Goal: Task Accomplishment & Management: Use online tool/utility

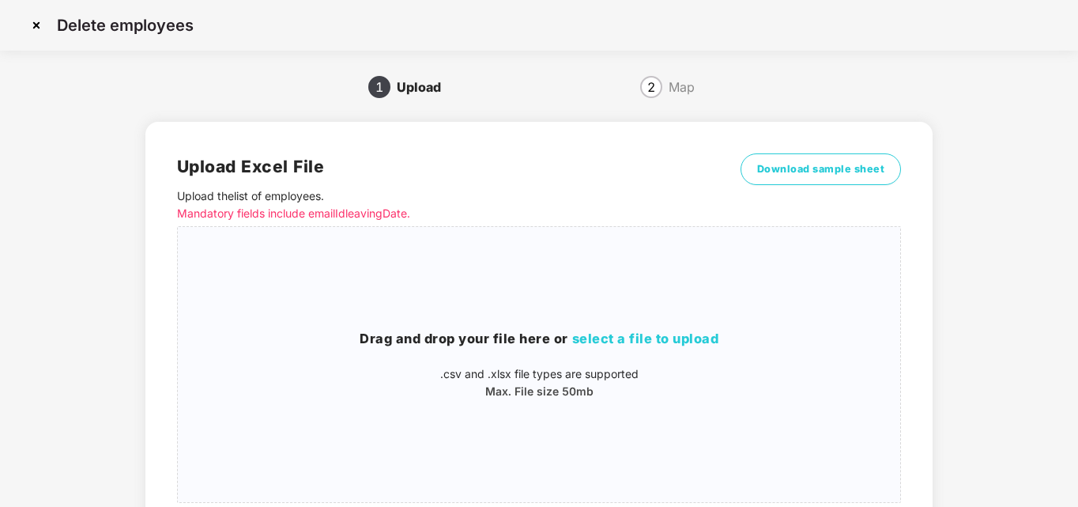
click at [657, 337] on span "select a file to upload" at bounding box center [645, 338] width 147 height 16
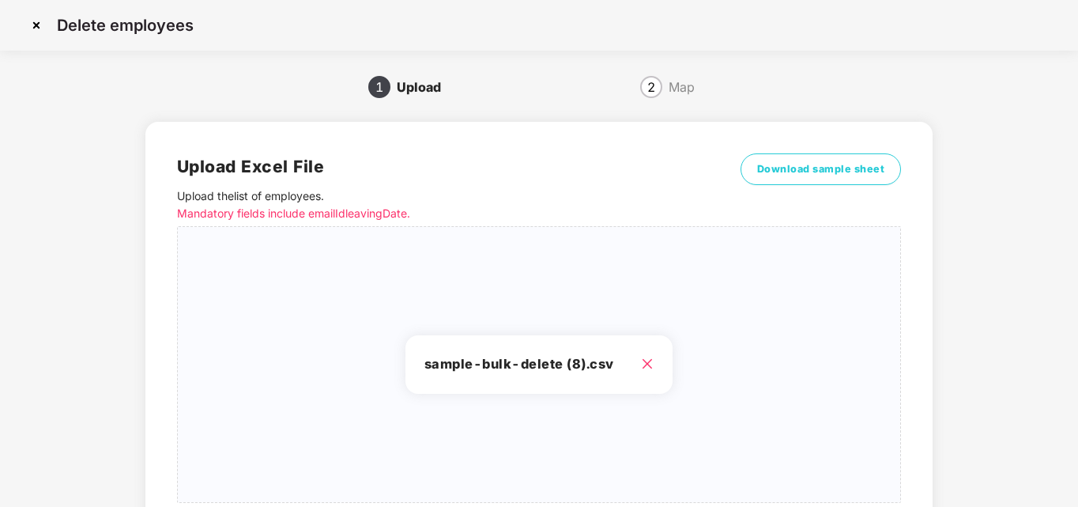
click at [1077, 424] on div "Delete employees 1 Upload 2 Map Upload Excel File Upload the list of employees …" at bounding box center [539, 316] width 1078 height 633
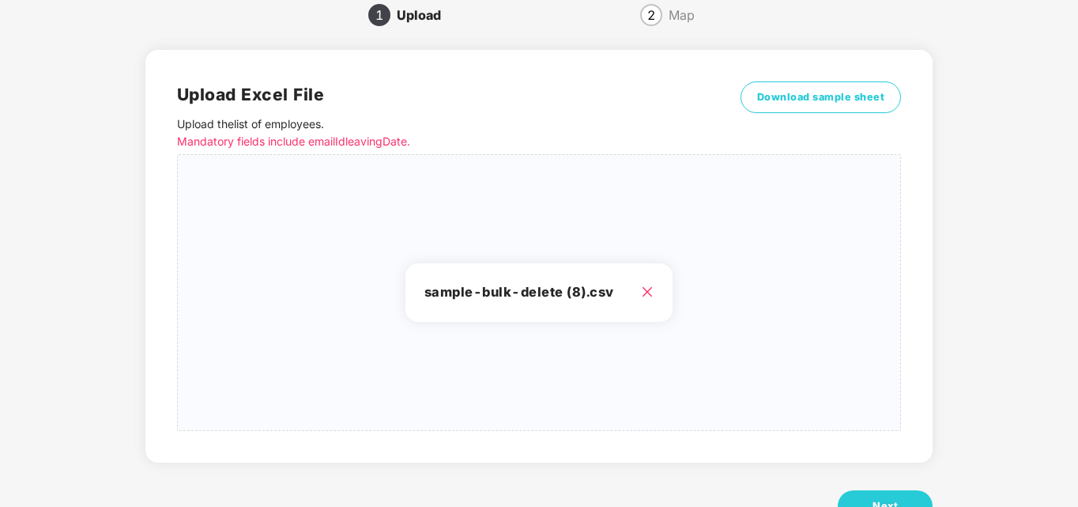
scroll to position [126, 0]
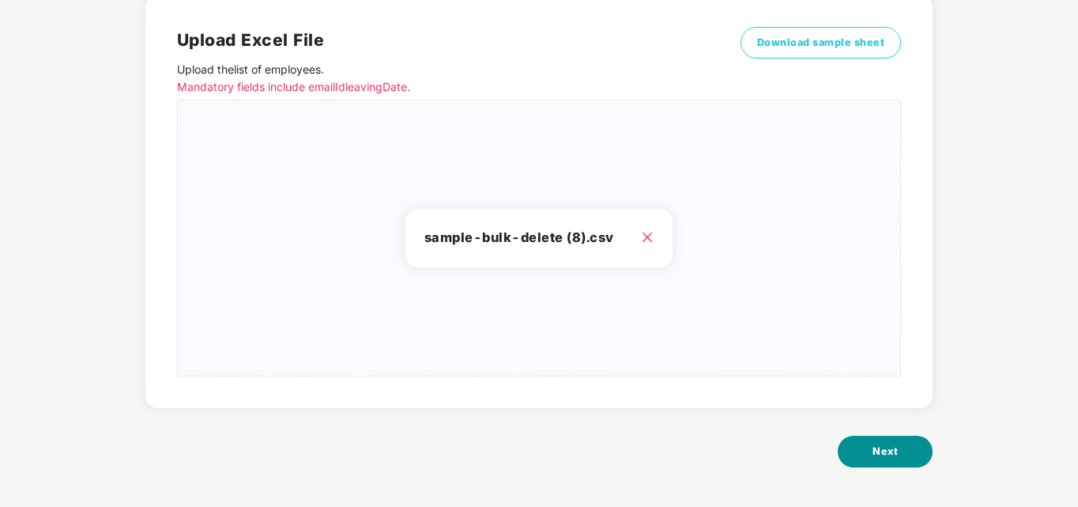
click at [902, 446] on button "Next" at bounding box center [885, 451] width 95 height 32
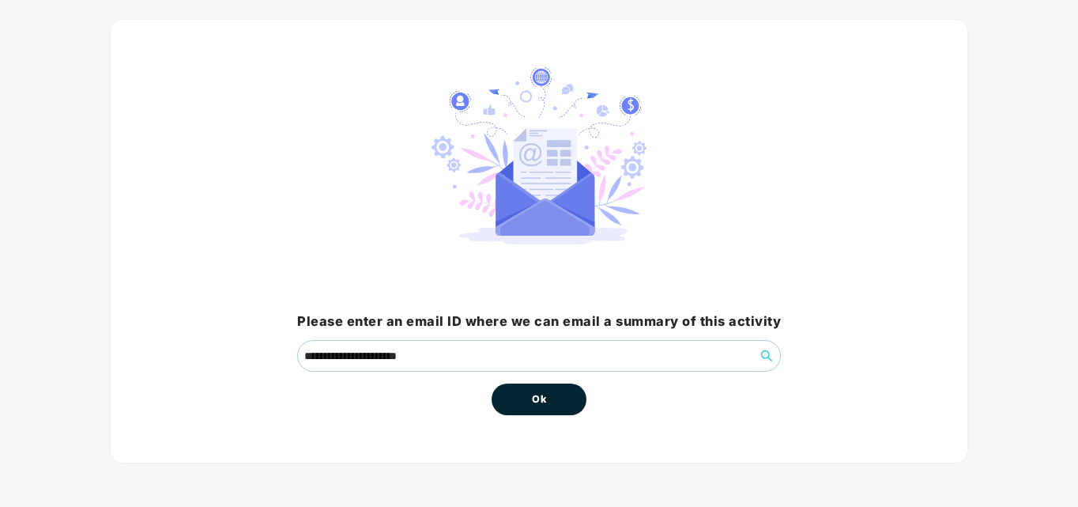
scroll to position [0, 0]
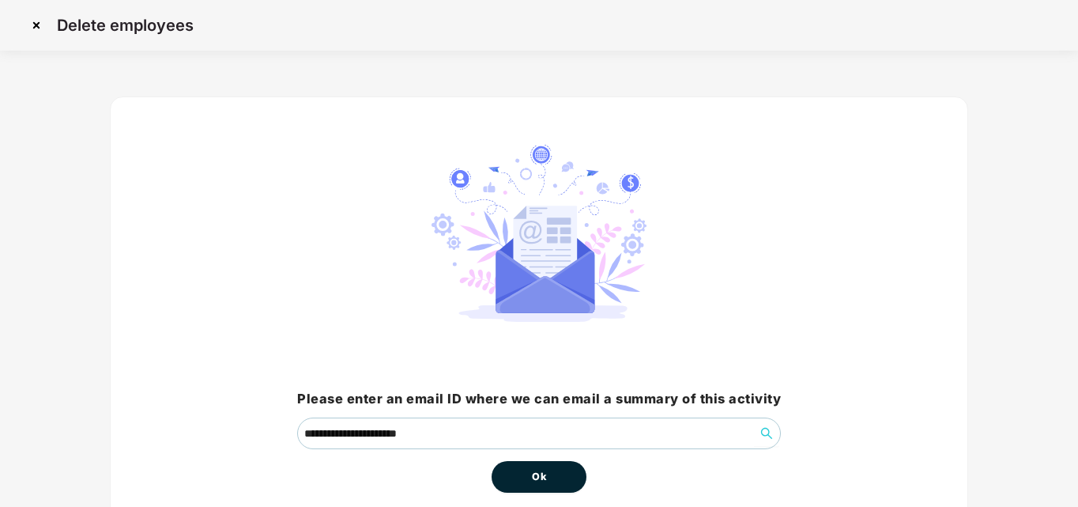
click at [549, 471] on button "Ok" at bounding box center [539, 477] width 95 height 32
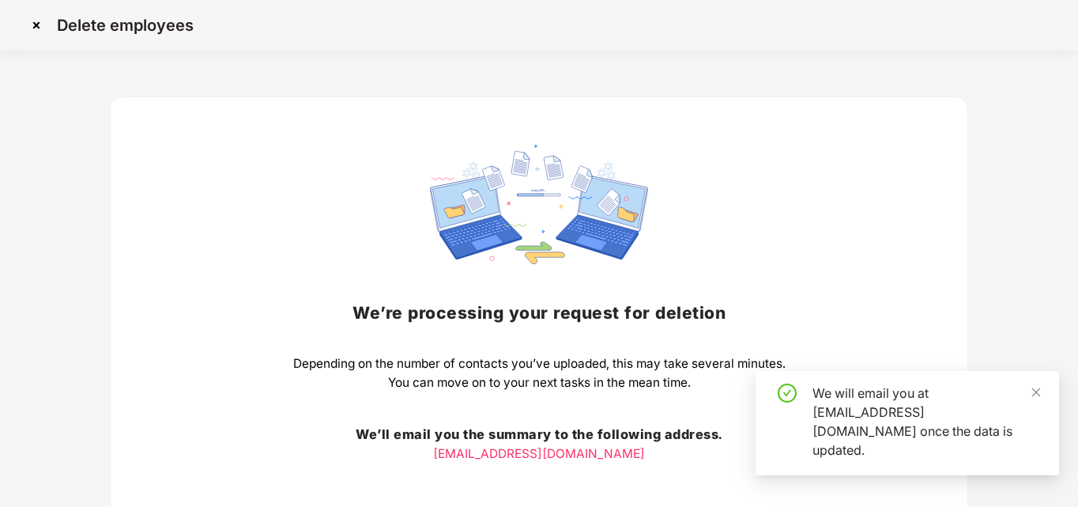
click at [549, 471] on div "We’re processing your request for deletion Depending on the number of contacts …" at bounding box center [539, 345] width 492 height 401
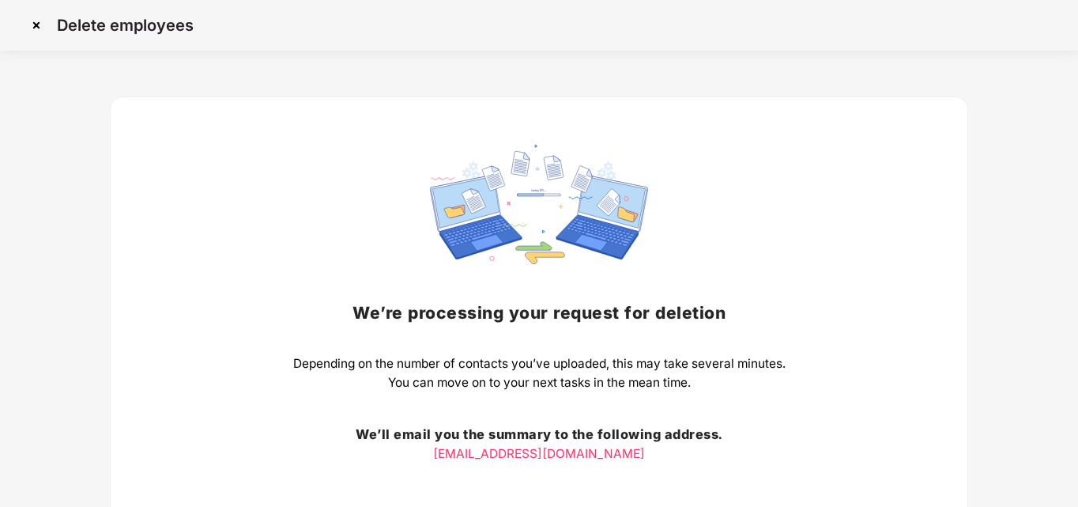
scroll to position [131, 0]
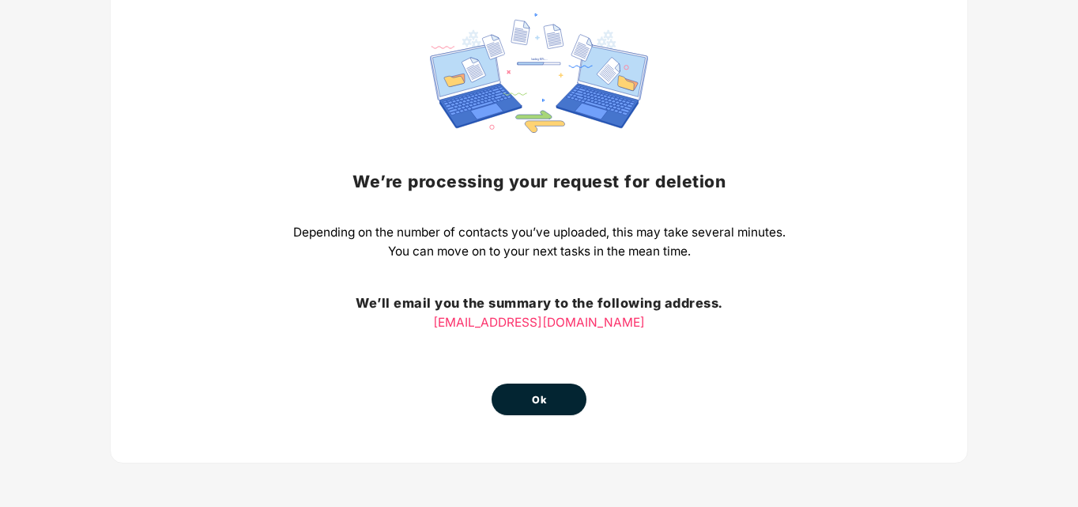
click at [535, 390] on button "Ok" at bounding box center [539, 399] width 95 height 32
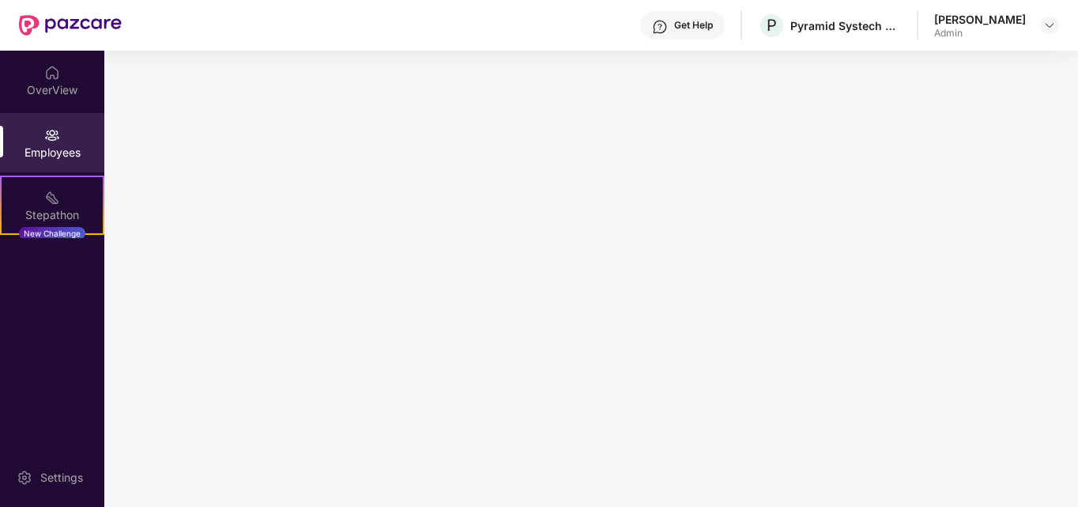
scroll to position [0, 0]
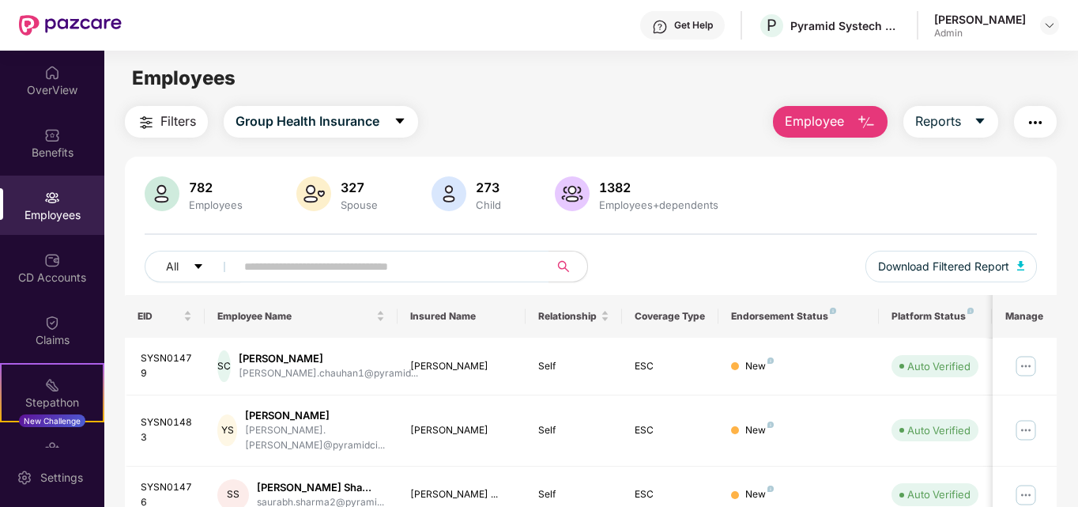
click at [872, 130] on img "button" at bounding box center [866, 122] width 19 height 19
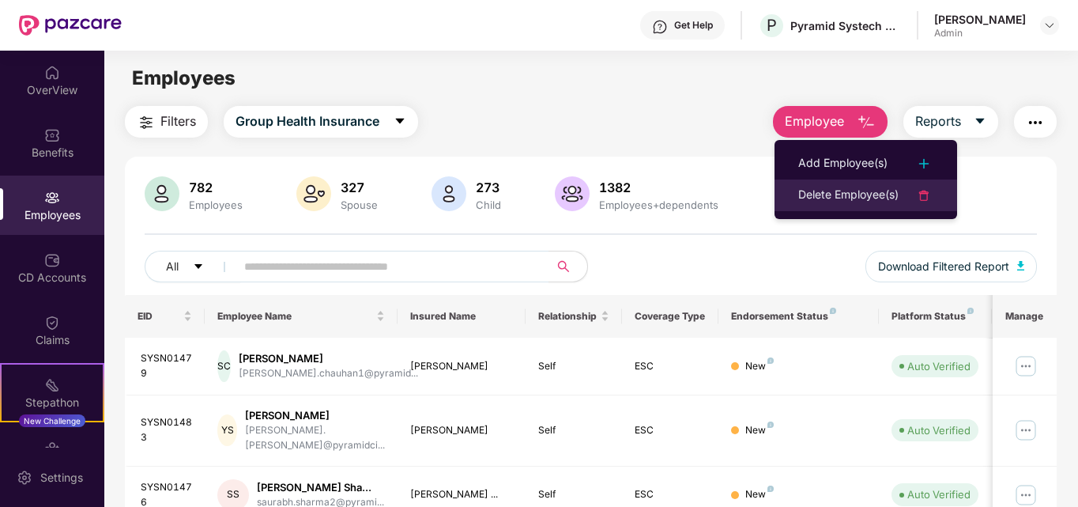
click at [823, 183] on li "Delete Employee(s)" at bounding box center [865, 195] width 183 height 32
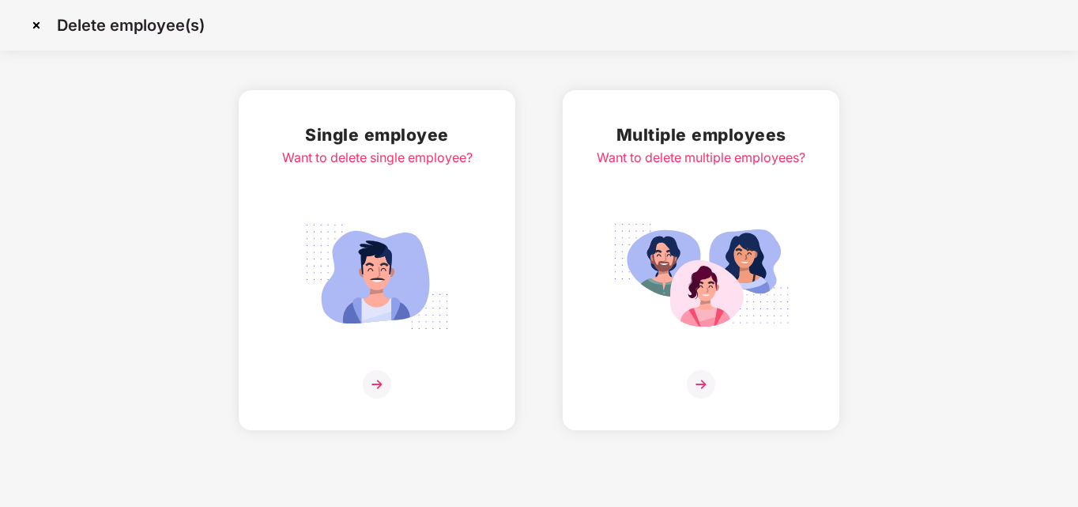
click at [700, 375] on img at bounding box center [701, 384] width 28 height 28
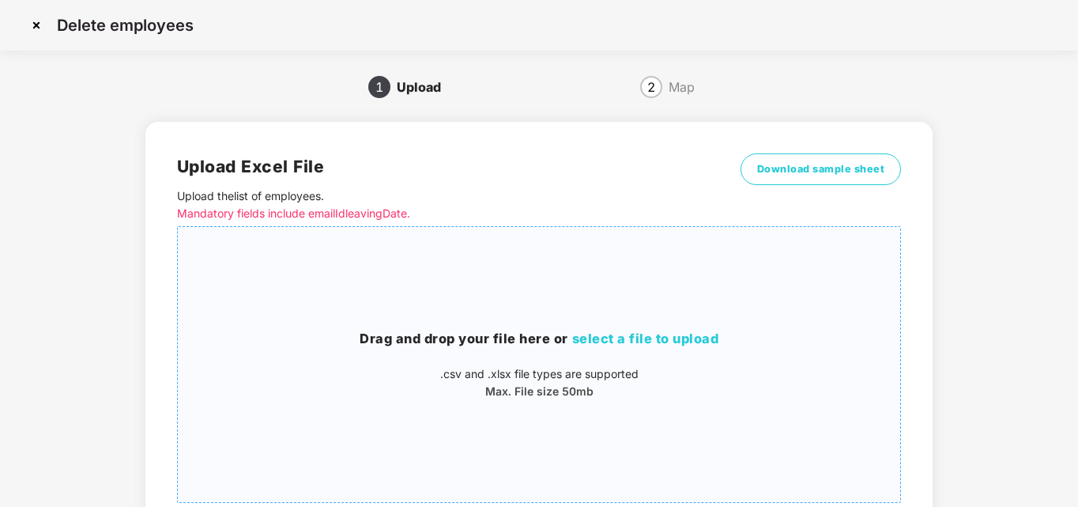
click at [657, 338] on span "select a file to upload" at bounding box center [645, 338] width 147 height 16
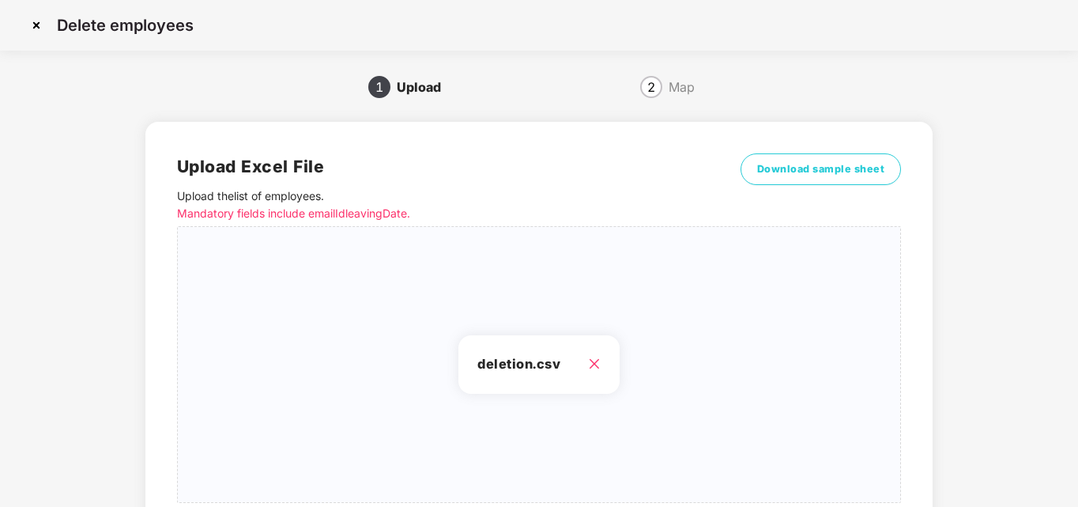
click at [1077, 459] on div "Delete employees 1 Upload 2 Map Upload Excel File Upload the list of employees …" at bounding box center [539, 316] width 1078 height 633
click at [1076, 426] on div "Delete employees 1 Upload 2 Map Upload Excel File Upload the list of employees …" at bounding box center [539, 316] width 1078 height 633
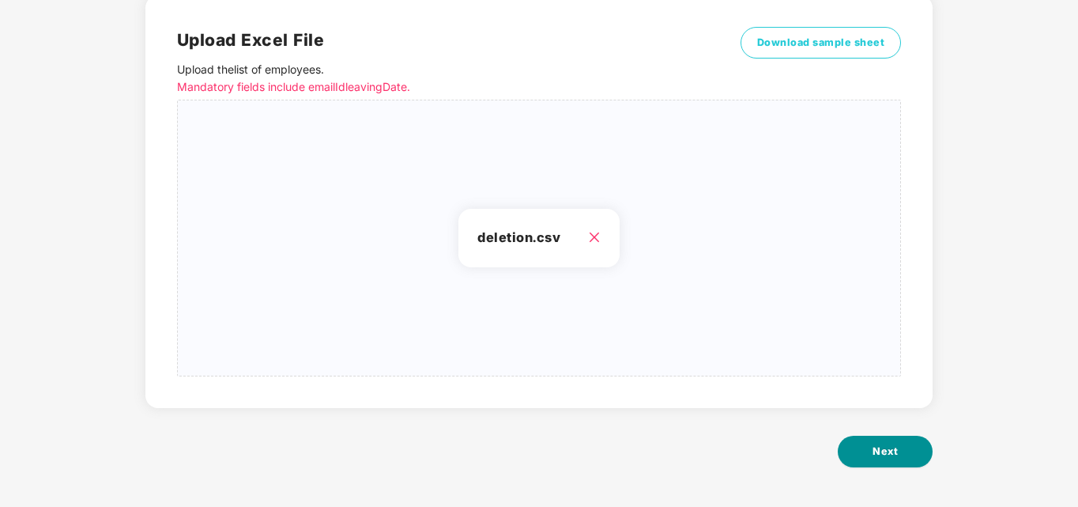
click at [876, 436] on button "Next" at bounding box center [885, 451] width 95 height 32
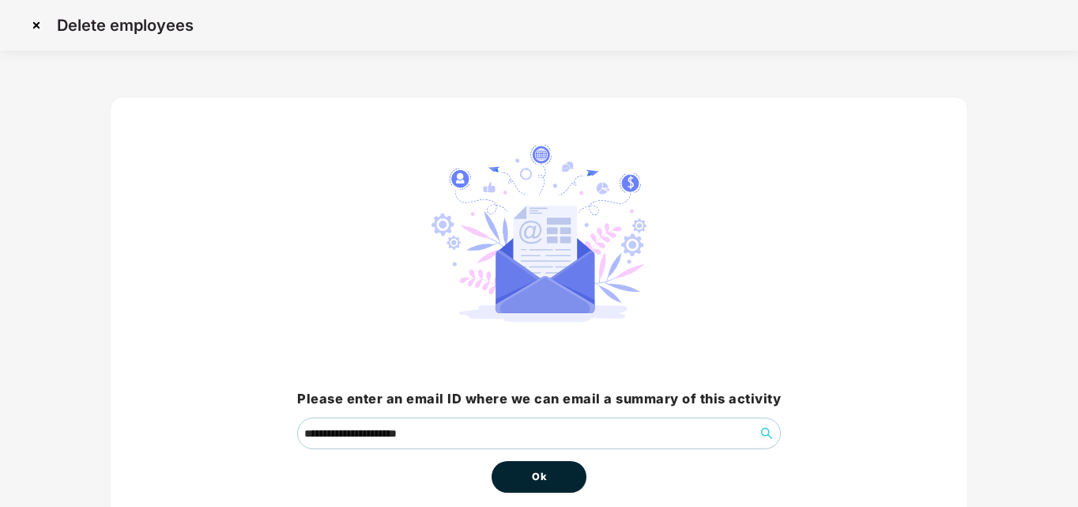
click at [544, 473] on span "Ok" at bounding box center [539, 477] width 14 height 16
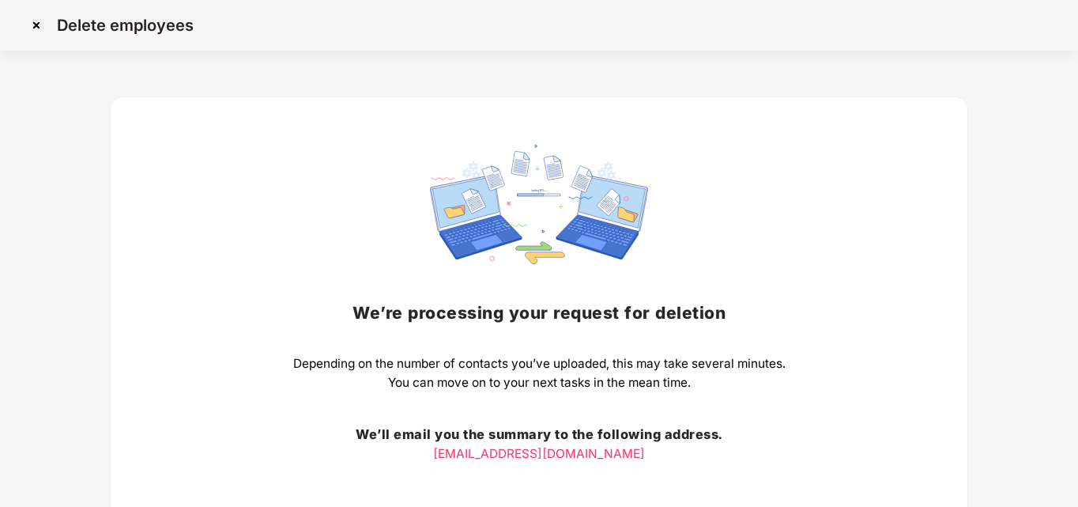
scroll to position [131, 0]
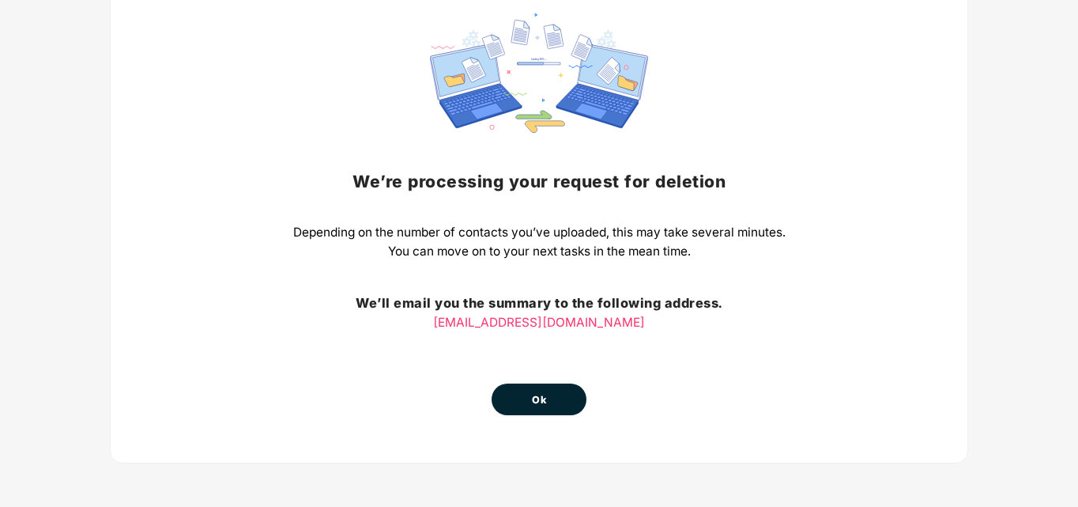
click at [522, 404] on button "Ok" at bounding box center [539, 399] width 95 height 32
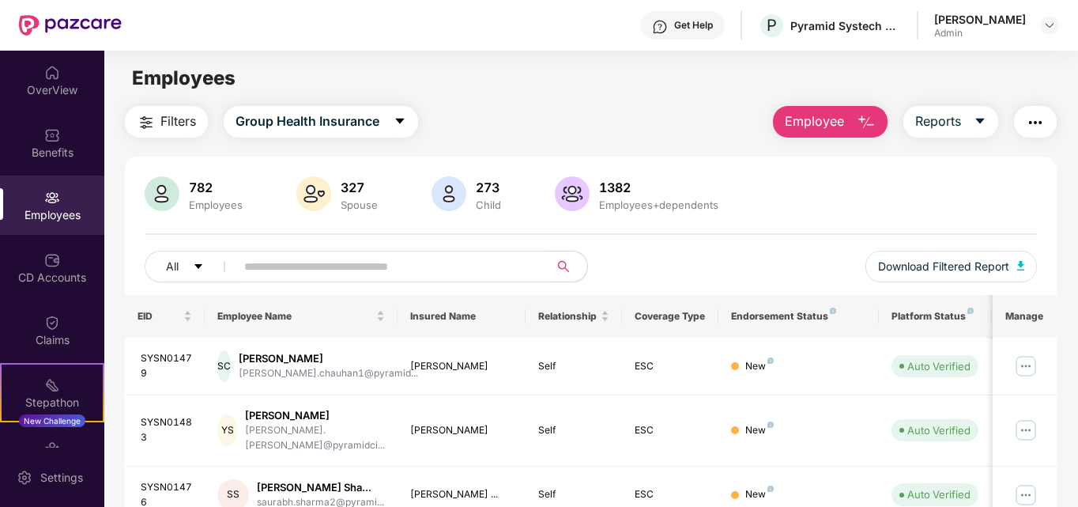
click at [872, 120] on img "button" at bounding box center [866, 122] width 19 height 19
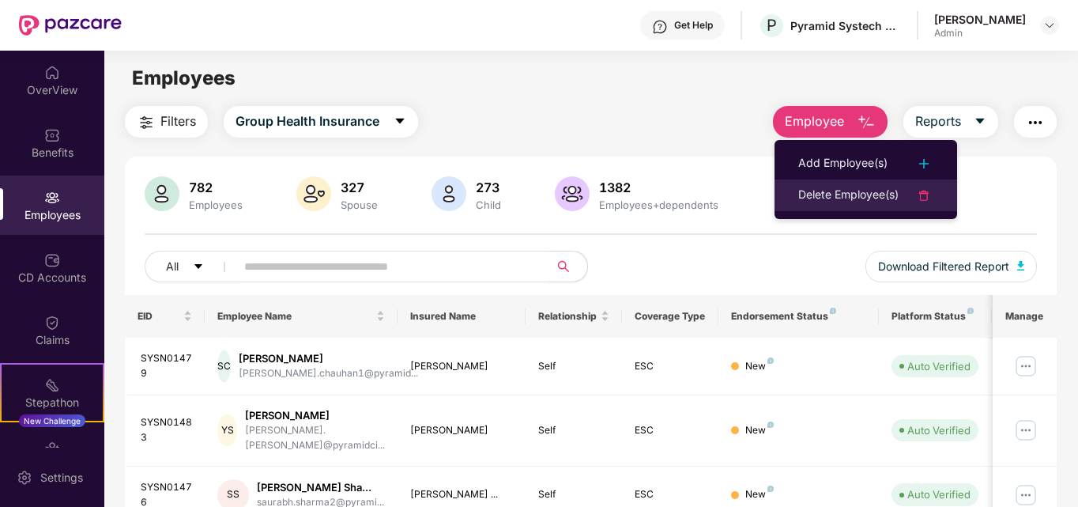
click at [854, 191] on div "Delete Employee(s)" at bounding box center [848, 195] width 100 height 19
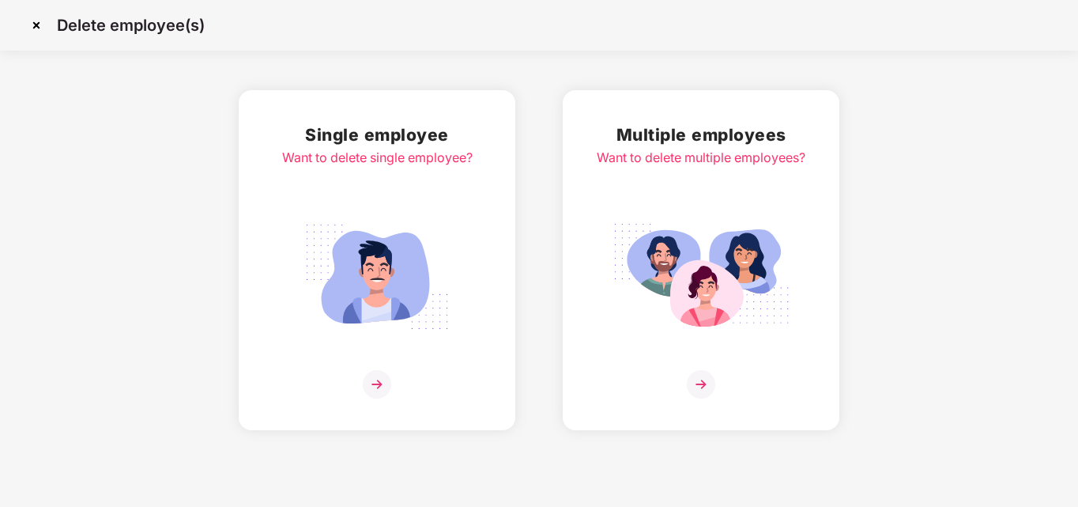
click at [695, 382] on img at bounding box center [701, 384] width 28 height 28
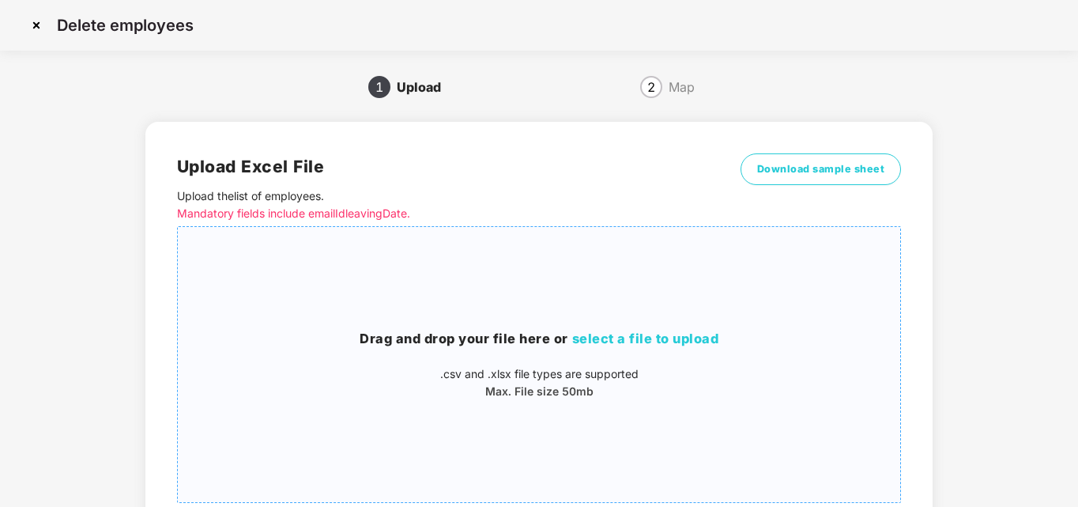
click at [694, 337] on span "select a file to upload" at bounding box center [645, 338] width 147 height 16
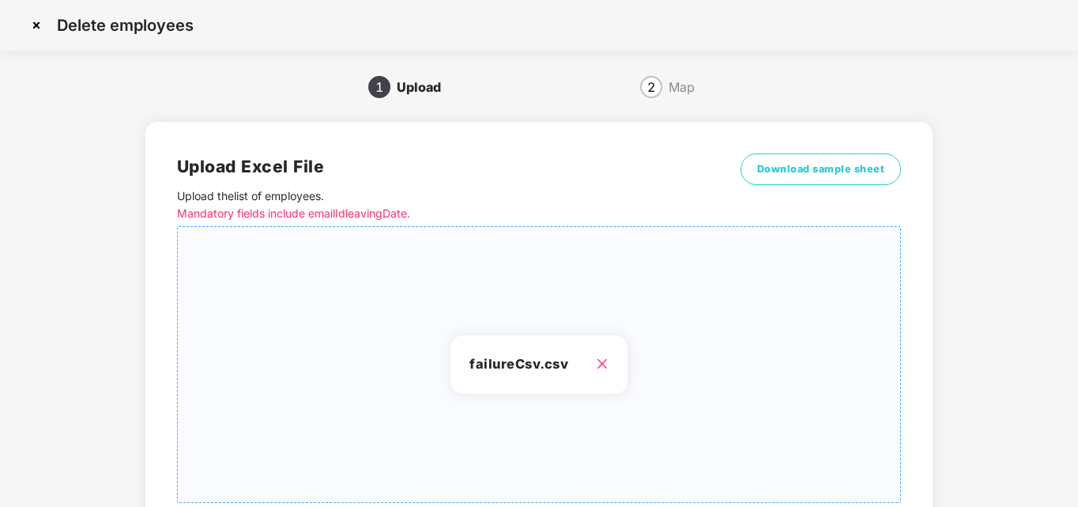
click at [1073, 431] on div "Delete employees 1 Upload 2 Map Upload Excel File Upload the list of employees …" at bounding box center [539, 316] width 1078 height 633
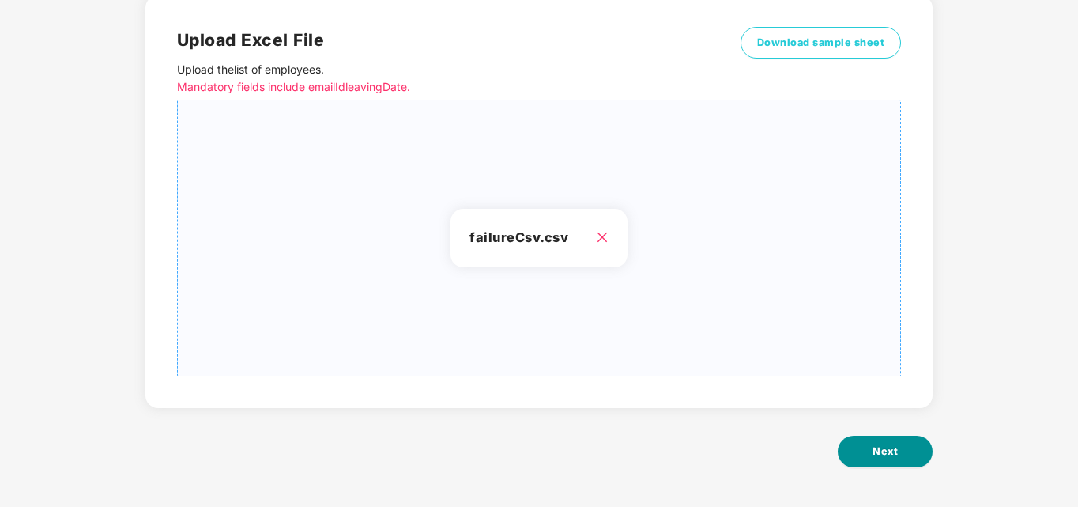
click at [905, 453] on button "Next" at bounding box center [885, 451] width 95 height 32
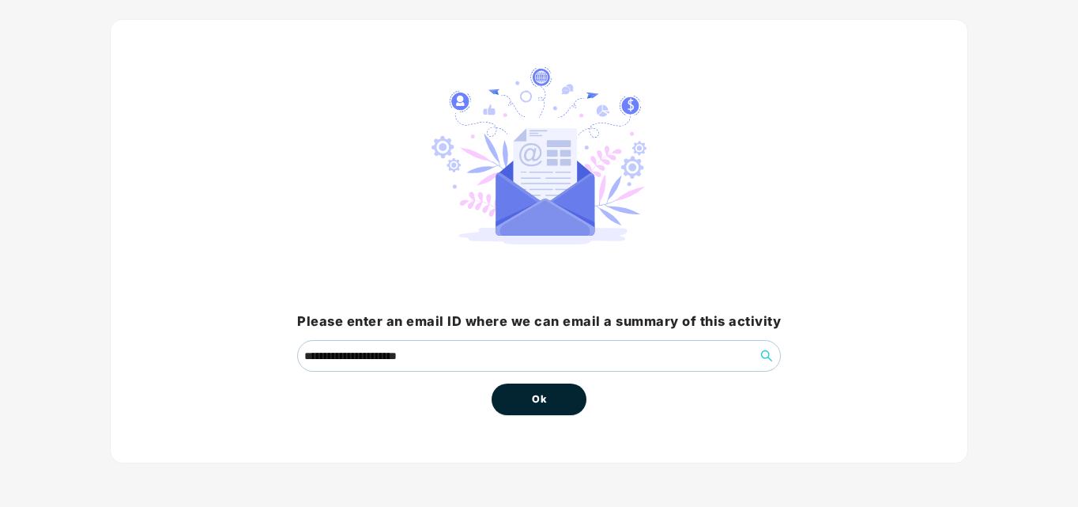
scroll to position [0, 0]
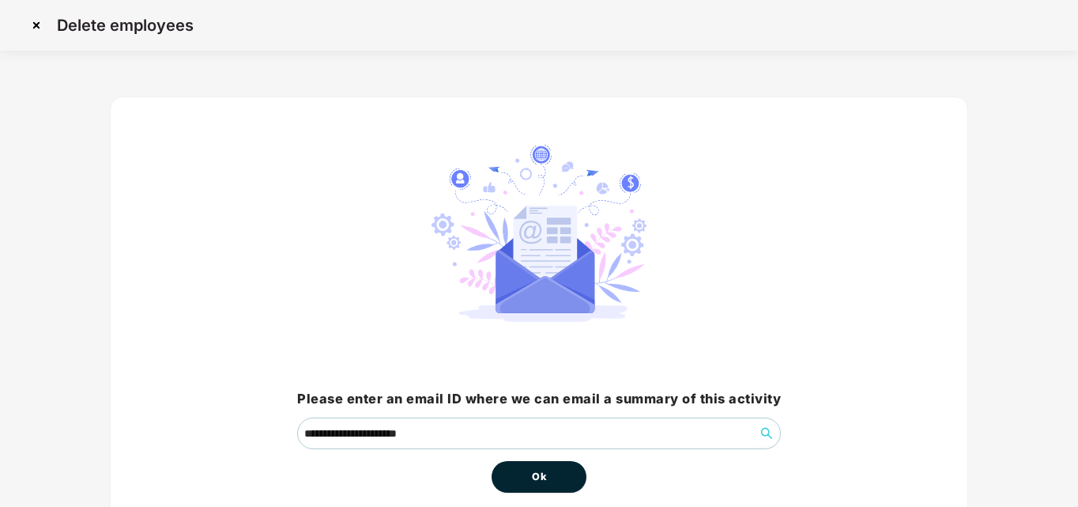
click at [567, 480] on button "Ok" at bounding box center [539, 477] width 95 height 32
click at [532, 476] on span "Ok" at bounding box center [539, 477] width 14 height 16
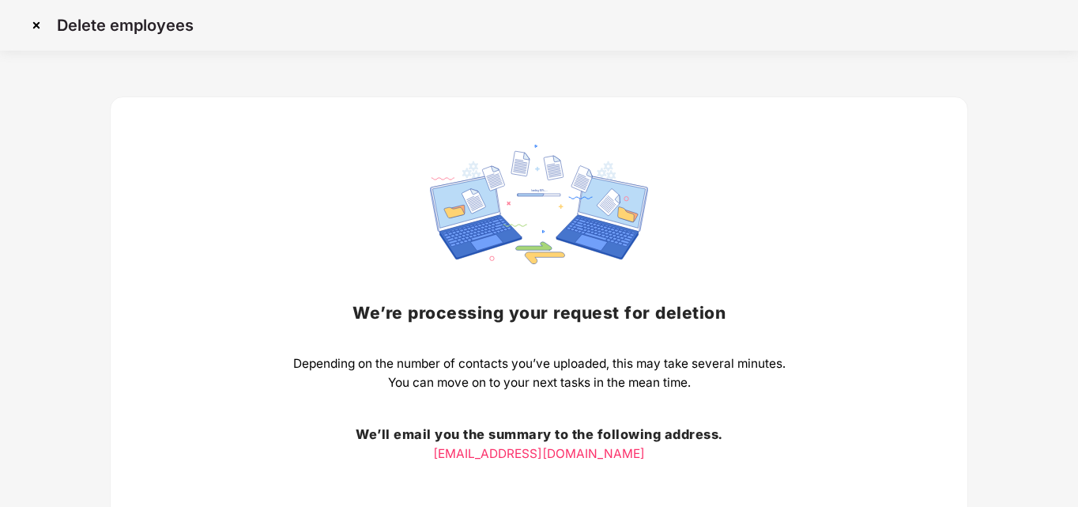
scroll to position [131, 0]
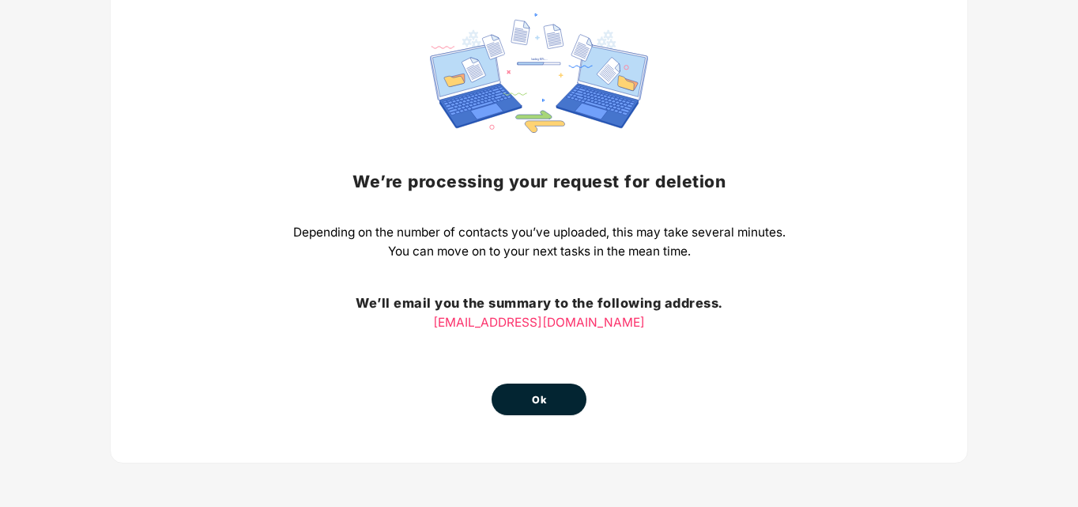
click at [554, 388] on button "Ok" at bounding box center [539, 399] width 95 height 32
